Goal: Find specific page/section: Find specific page/section

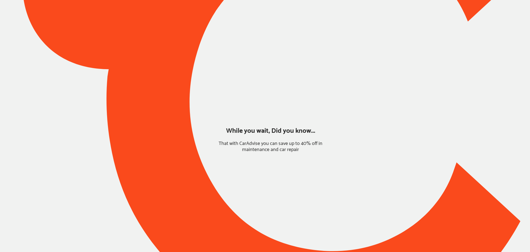
type input "*****"
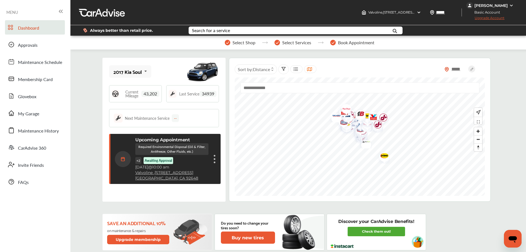
click at [28, 51] on link "Approvals" at bounding box center [35, 44] width 60 height 14
